Goal: Task Accomplishment & Management: Manage account settings

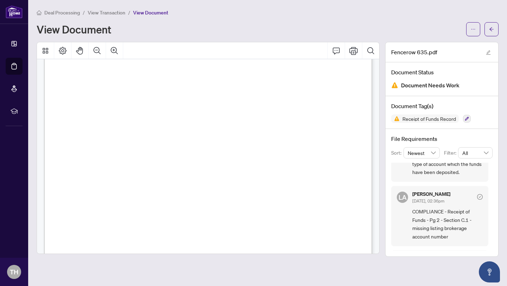
scroll to position [475, 0]
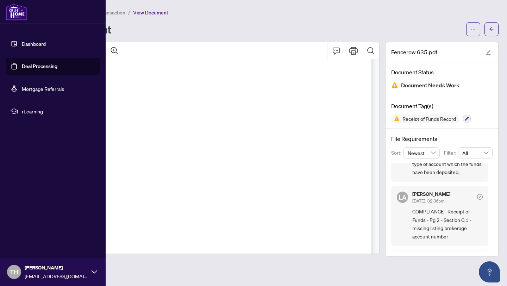
click at [36, 66] on link "Deal Processing" at bounding box center [40, 66] width 36 height 6
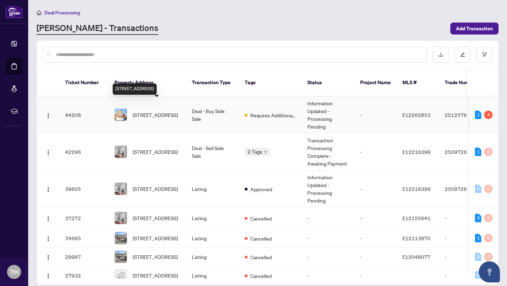
click at [171, 111] on span "[STREET_ADDRESS]" at bounding box center [155, 115] width 45 height 8
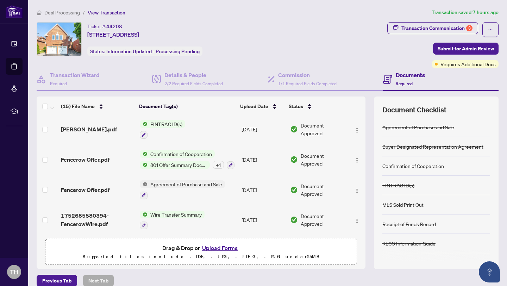
scroll to position [9, 0]
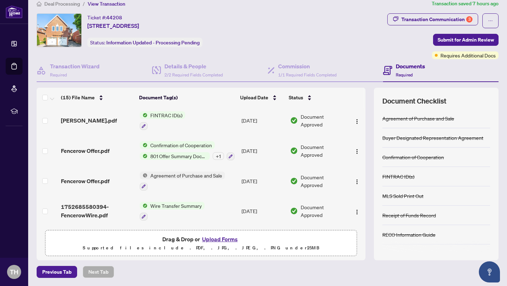
click at [216, 239] on button "Upload Forms" at bounding box center [220, 239] width 40 height 9
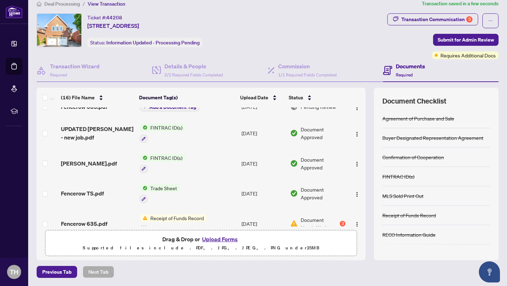
scroll to position [0, 0]
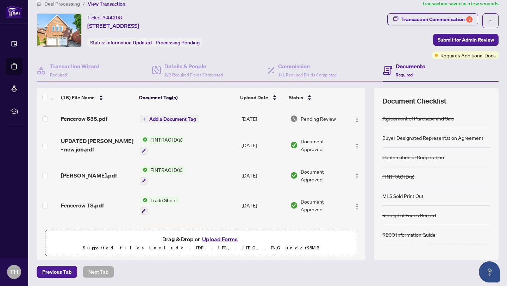
click at [151, 120] on span "Add a Document Tag" at bounding box center [172, 119] width 47 height 5
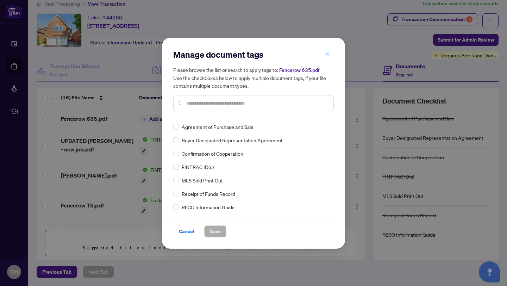
click at [328, 58] on span "button" at bounding box center [327, 54] width 5 height 11
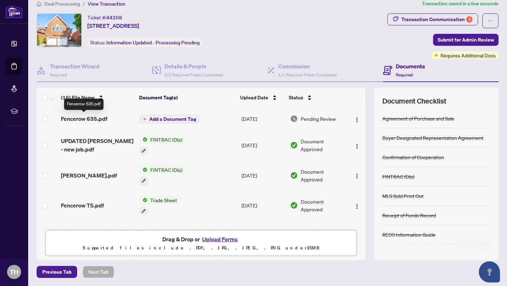
click at [97, 120] on span "Fencerow 635.pdf" at bounding box center [84, 118] width 47 height 8
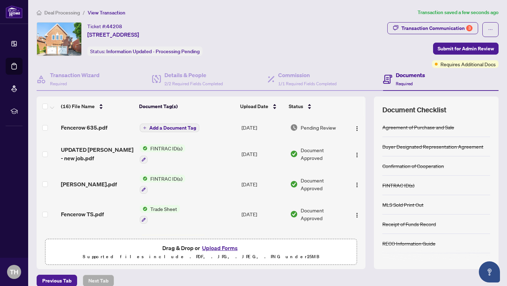
click at [170, 127] on span "Add a Document Tag" at bounding box center [172, 127] width 47 height 5
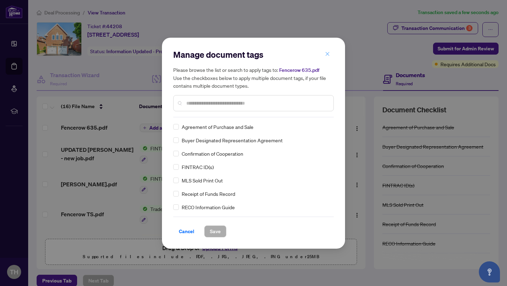
click at [327, 55] on icon "close" at bounding box center [328, 54] width 4 height 4
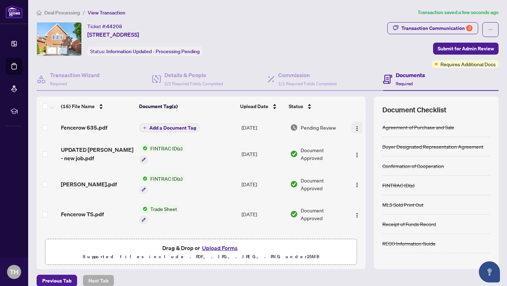
click at [355, 128] on img "button" at bounding box center [357, 129] width 6 height 6
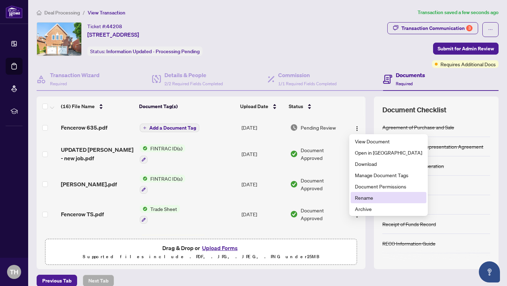
click at [364, 198] on span "Rename" at bounding box center [388, 198] width 67 height 8
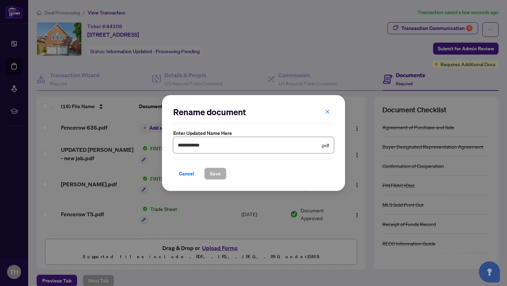
click at [209, 144] on input "**********" at bounding box center [249, 145] width 142 height 8
click at [178, 144] on input "**********" at bounding box center [249, 145] width 142 height 8
type input "**********"
click at [217, 172] on span "Save" at bounding box center [215, 173] width 11 height 11
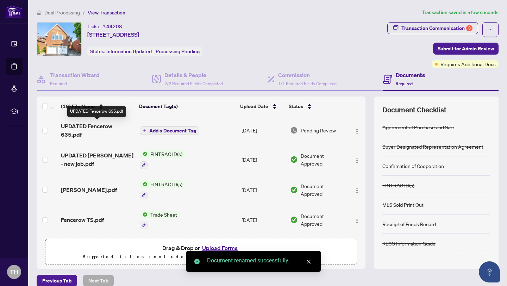
click at [95, 126] on span "UPDATED Fencerow 635.pdf" at bounding box center [97, 130] width 73 height 17
